Goal: Task Accomplishment & Management: Use online tool/utility

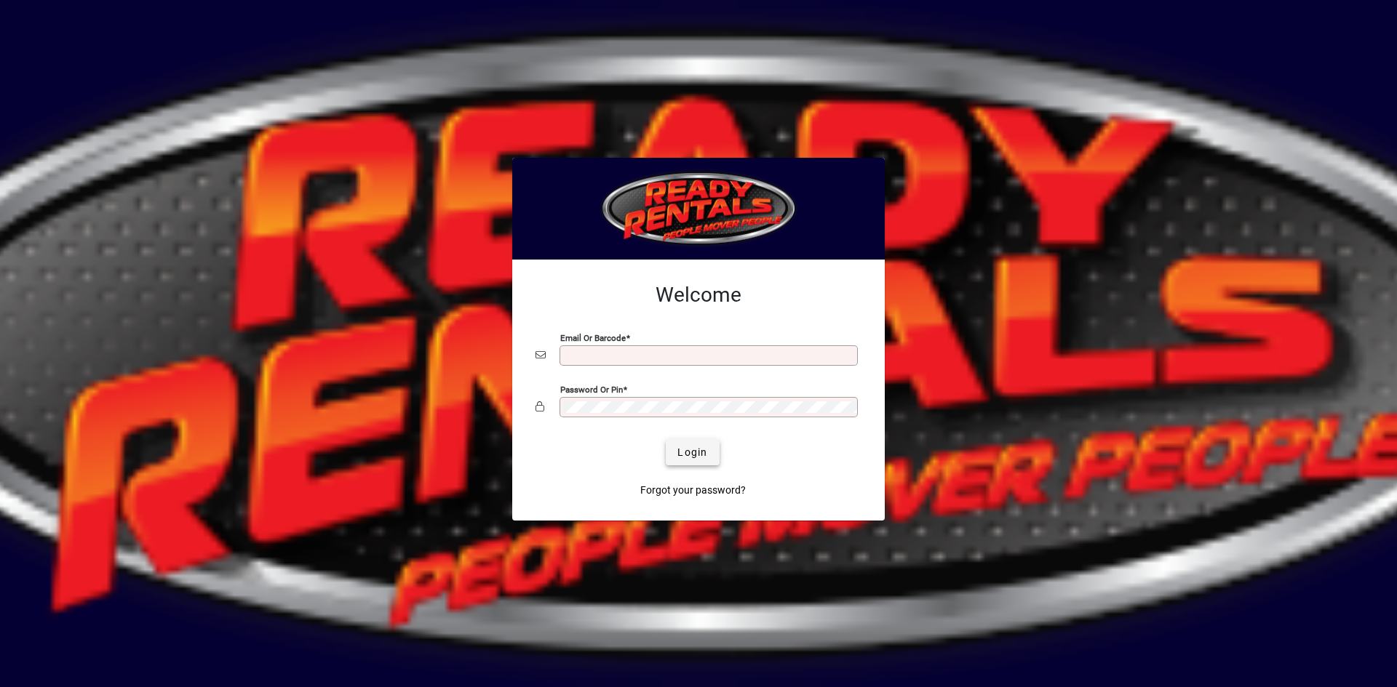
type input "**********"
click at [703, 458] on span "Login" at bounding box center [692, 452] width 30 height 15
